Goal: Navigation & Orientation: Understand site structure

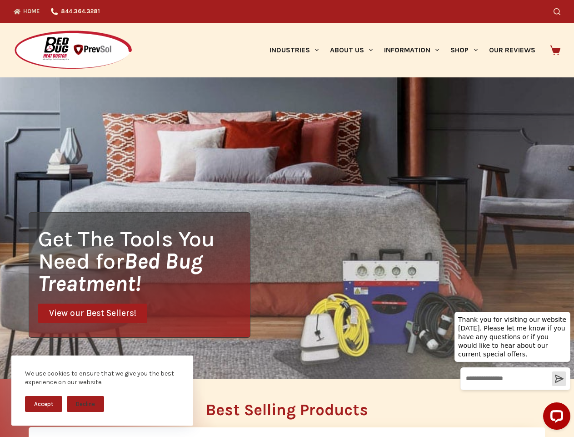
click at [287, 218] on div "Get The Tools You Need for Bed Bug Treatment! View our Best Sellers!" at bounding box center [287, 227] width 574 height 301
click at [44, 403] on button "Accept" at bounding box center [43, 404] width 37 height 16
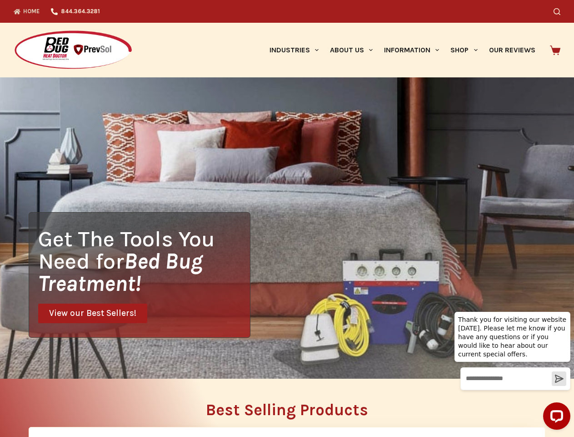
click at [86, 403] on h2 "Best Selling Products" at bounding box center [287, 410] width 517 height 16
click at [561, 11] on icon "Search" at bounding box center [557, 11] width 7 height 7
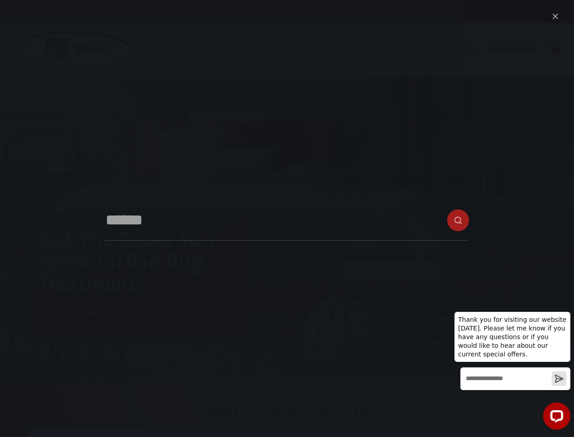
click at [297, 50] on link "Industries" at bounding box center [294, 50] width 60 height 55
click at [355, 50] on link "About Us" at bounding box center [351, 50] width 54 height 55
click at [416, 50] on link "Information" at bounding box center [412, 50] width 66 height 55
click at [468, 50] on link "Shop" at bounding box center [464, 50] width 38 height 55
